Goal: Find specific page/section: Find specific page/section

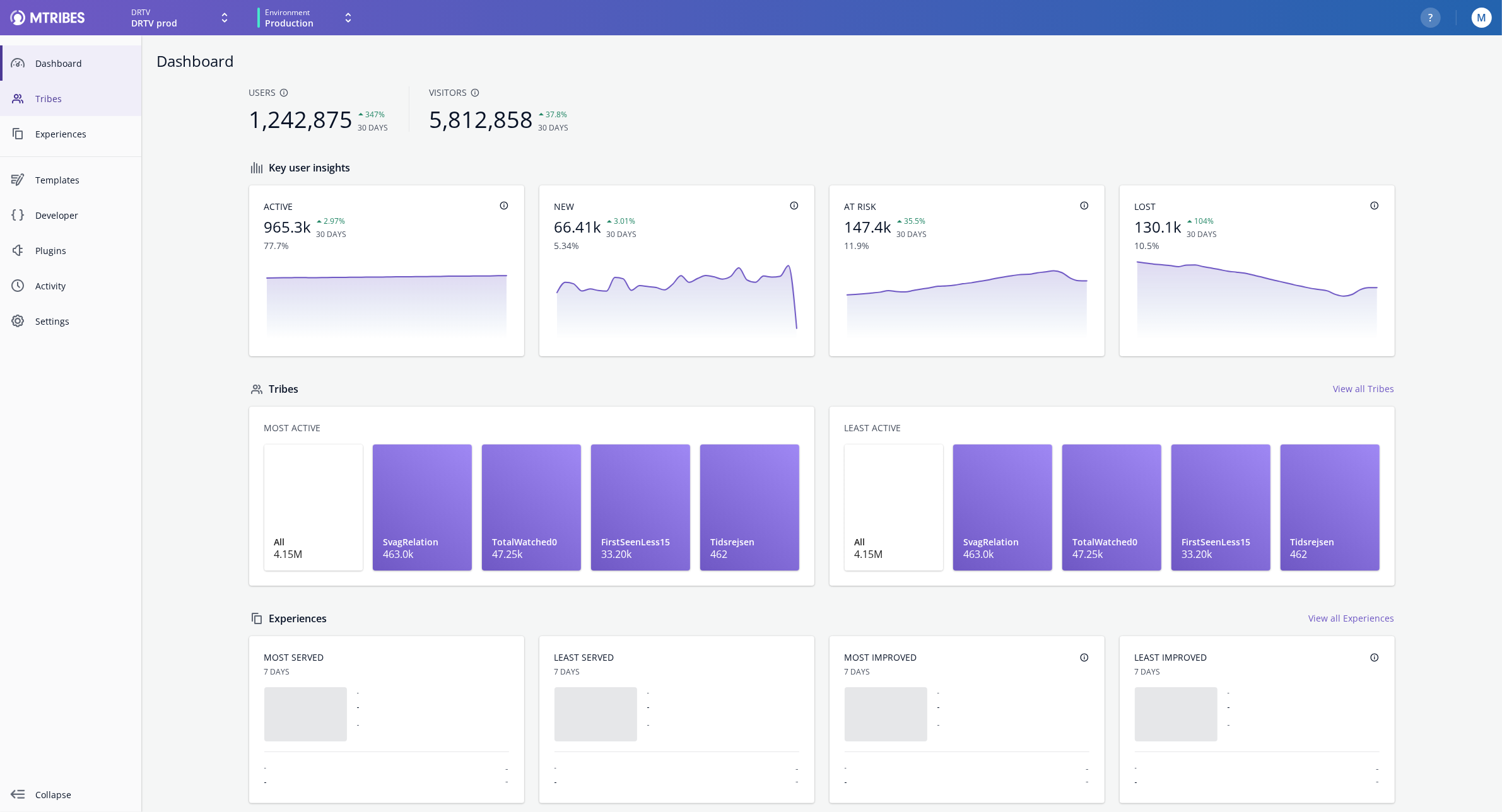
click at [67, 109] on link "Tribes" at bounding box center [70, 98] width 141 height 35
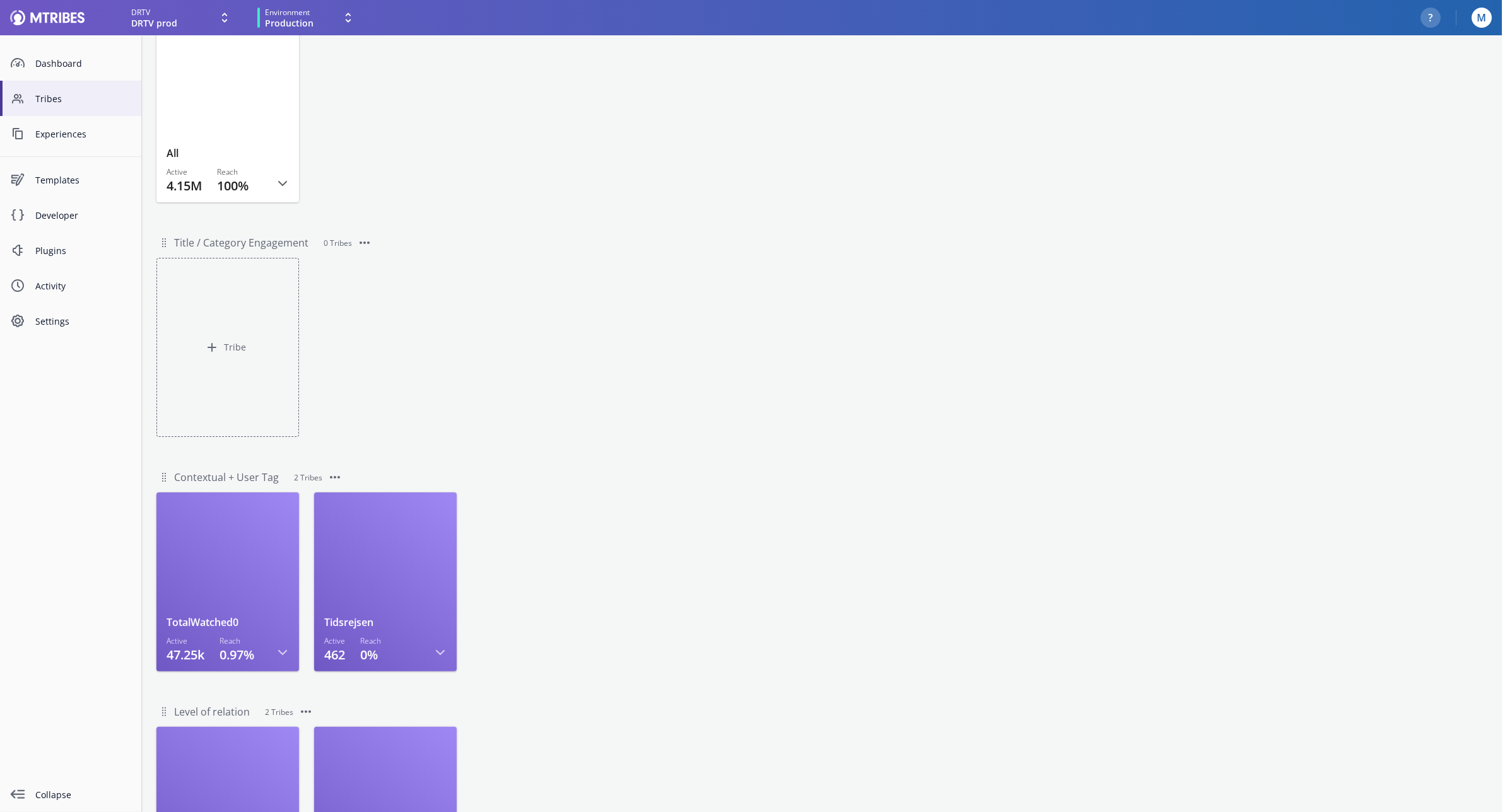
scroll to position [227, 0]
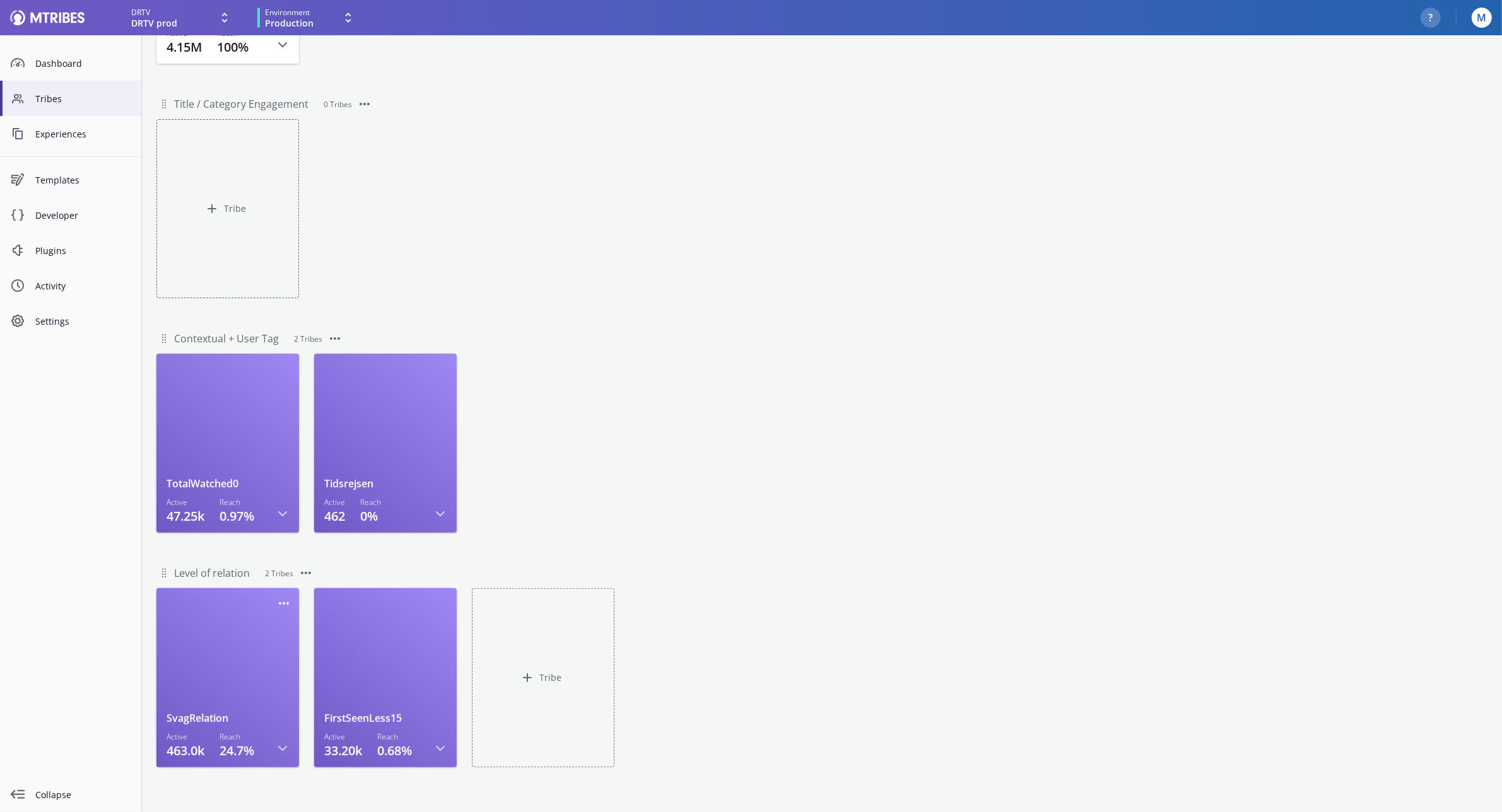
click at [202, 653] on div at bounding box center [228, 655] width 123 height 113
